Goal: Transaction & Acquisition: Purchase product/service

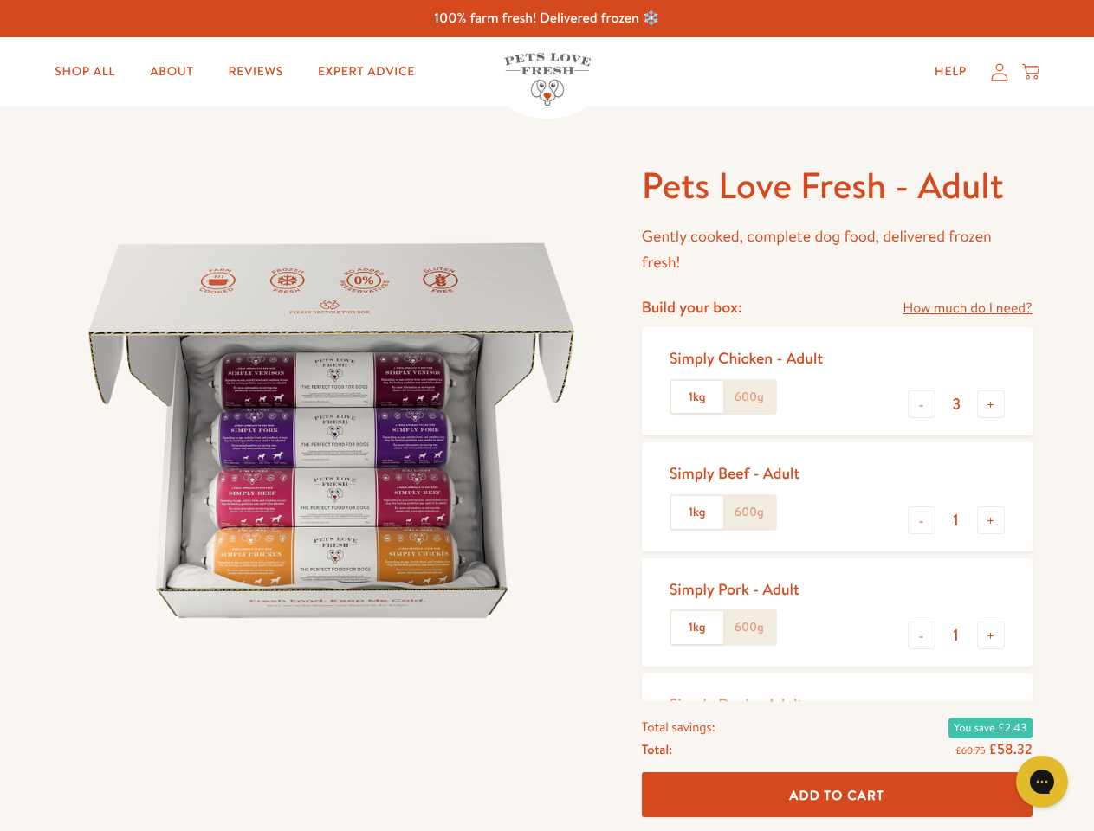
click at [546, 416] on img at bounding box center [331, 431] width 538 height 538
click at [966, 308] on link "How much do I need?" at bounding box center [966, 308] width 129 height 23
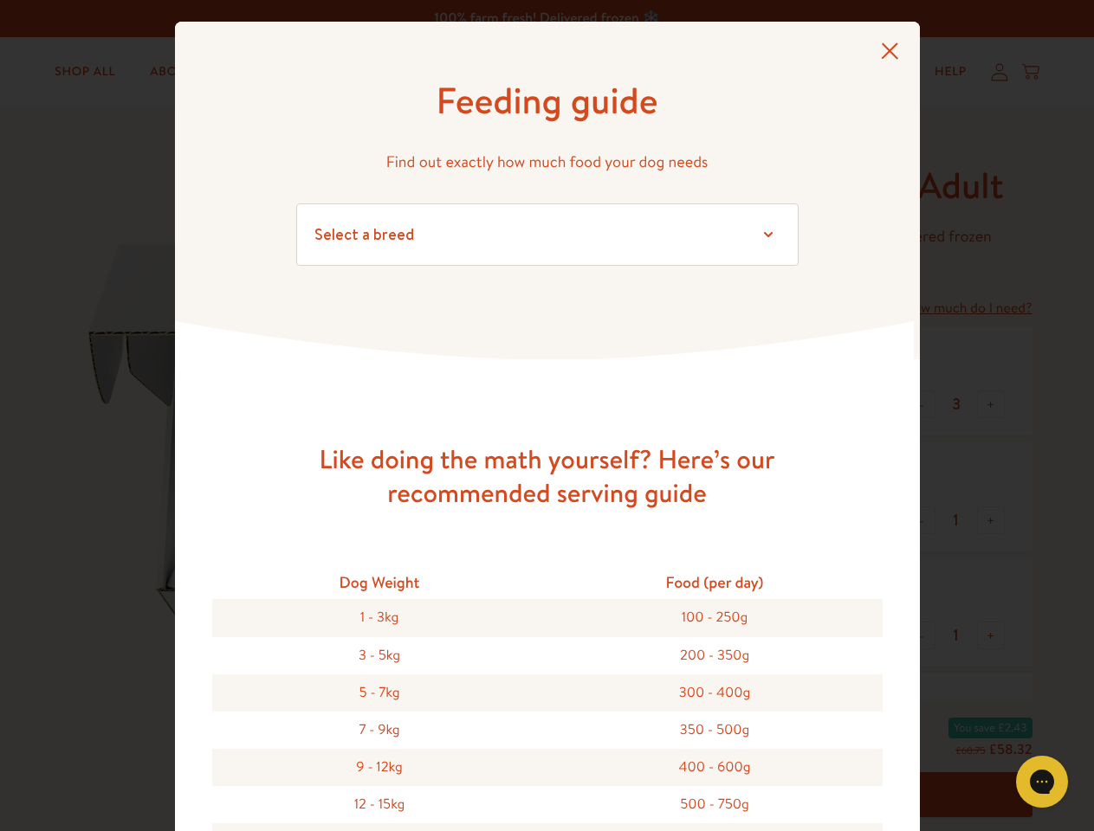
click at [921, 404] on div "Feeding guide Find out exactly how much food your dog needs Select a breed Affe…" at bounding box center [547, 415] width 1094 height 831
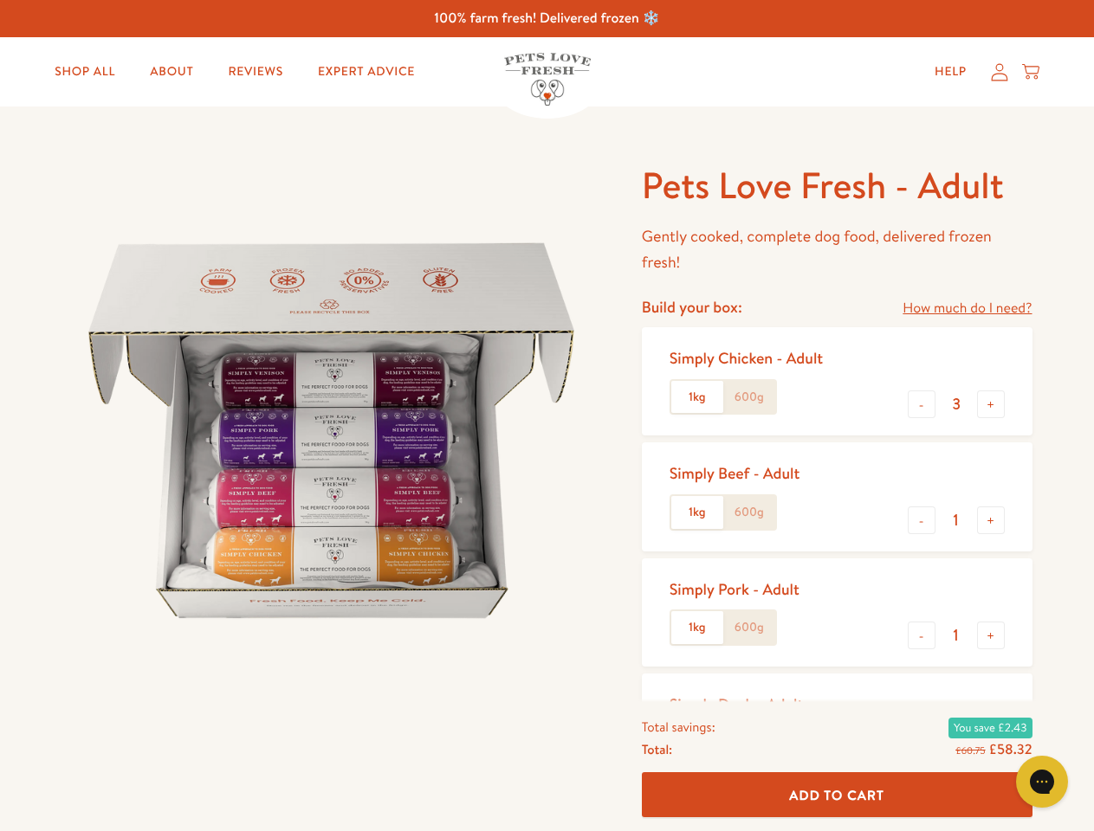
click at [990, 404] on button "+" at bounding box center [991, 404] width 28 height 28
type input "4"
click at [921, 520] on button "-" at bounding box center [921, 521] width 28 height 28
click at [990, 520] on button "+" at bounding box center [991, 521] width 28 height 28
type input "1"
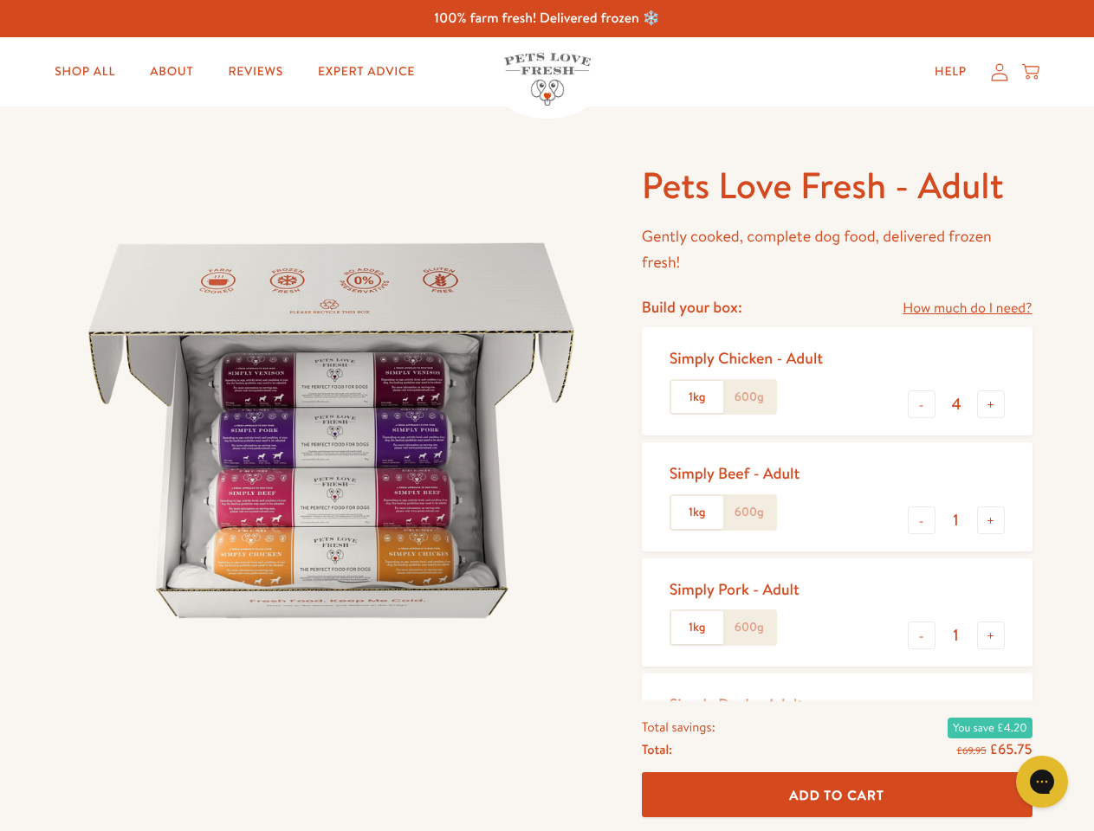
click at [921, 636] on button "-" at bounding box center [921, 636] width 28 height 28
click at [990, 636] on button "+" at bounding box center [991, 636] width 28 height 28
type input "1"
